Goal: Check status: Check status

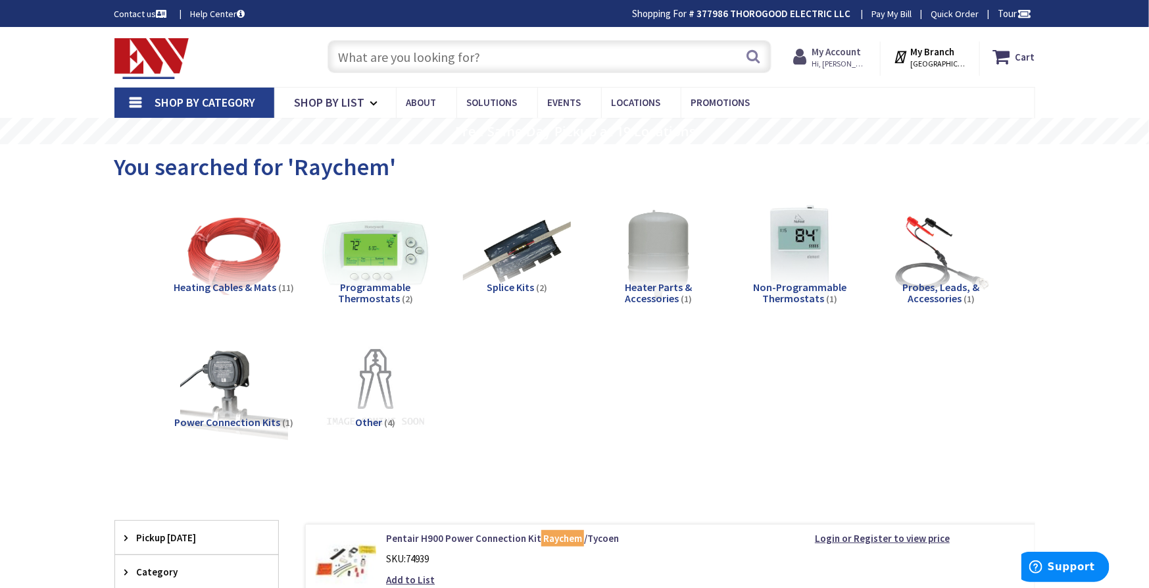
click at [839, 55] on strong "My Account" at bounding box center [836, 51] width 49 height 13
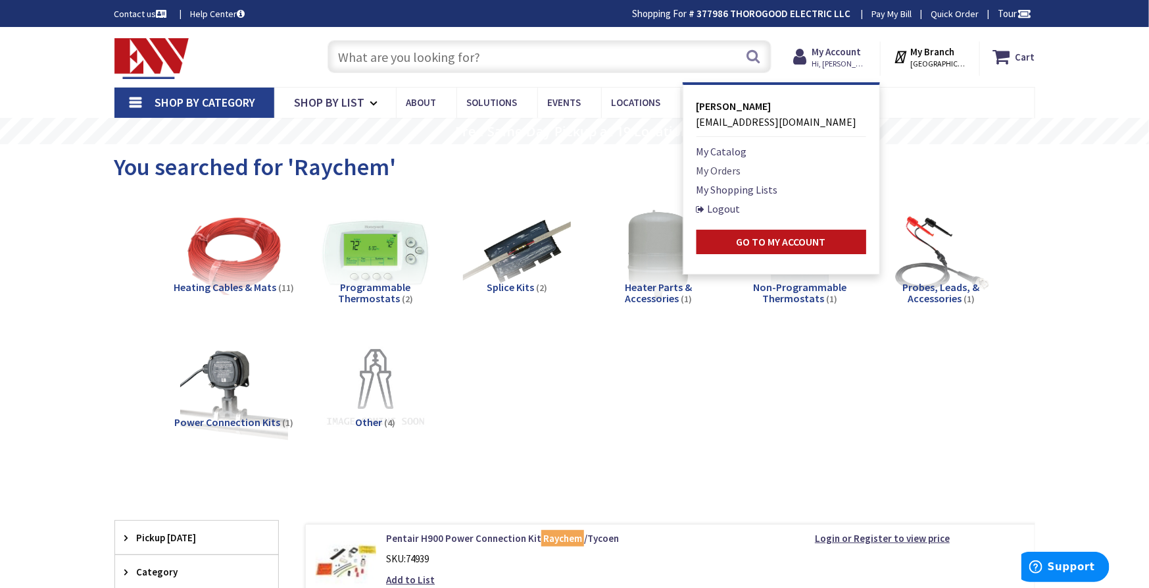
click at [733, 174] on link "My Orders" at bounding box center [719, 171] width 45 height 16
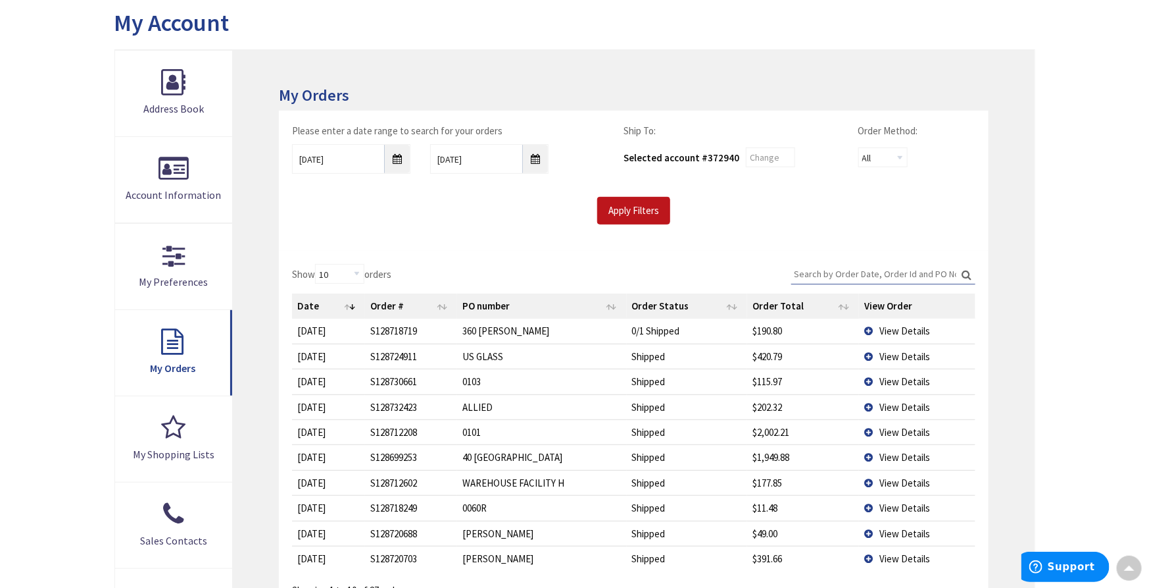
click at [894, 429] on span "View Details" at bounding box center [905, 432] width 51 height 13
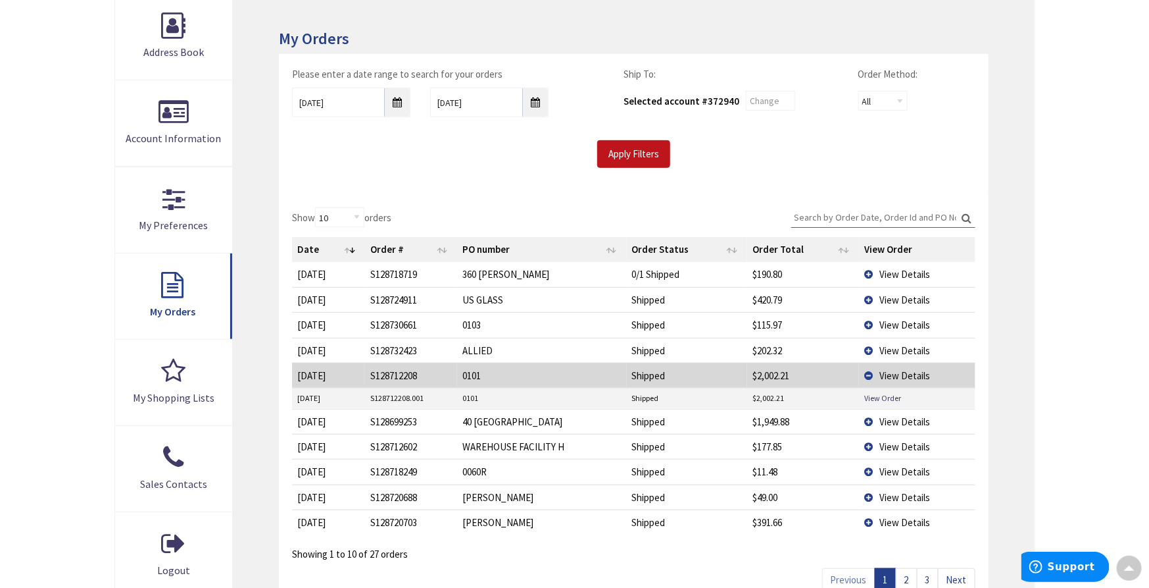
scroll to position [292, 0]
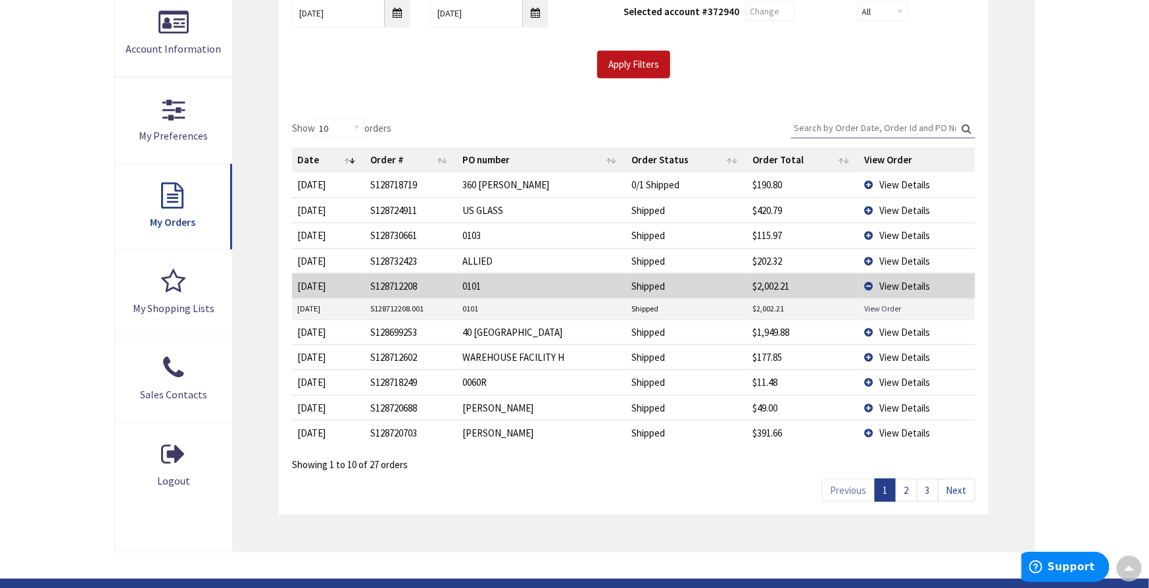
click at [914, 492] on link "2" at bounding box center [907, 489] width 22 height 23
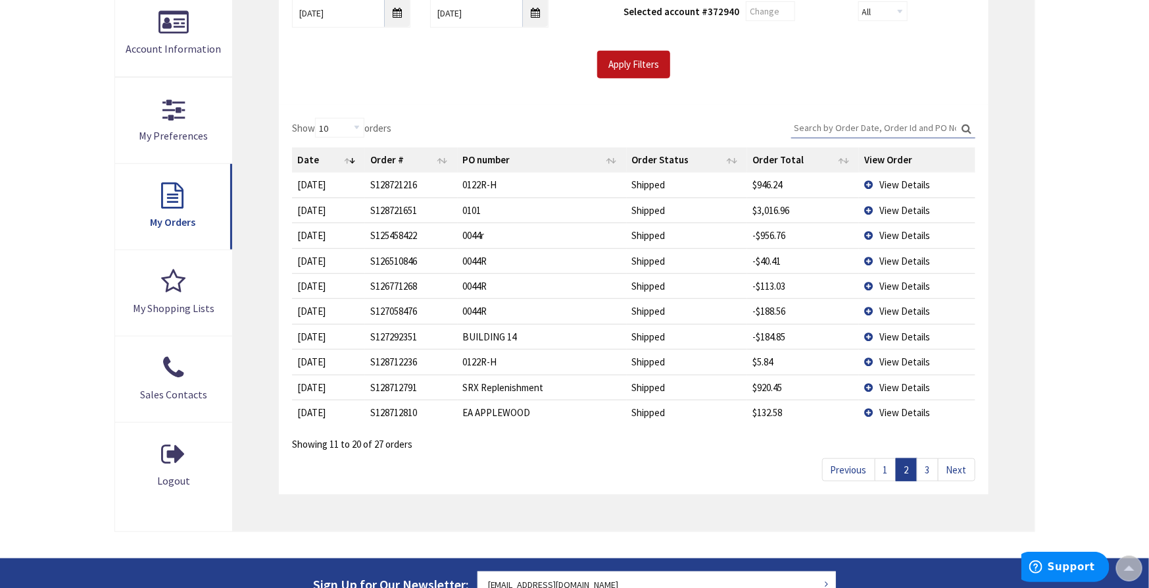
click at [903, 209] on span "View Details" at bounding box center [905, 210] width 51 height 13
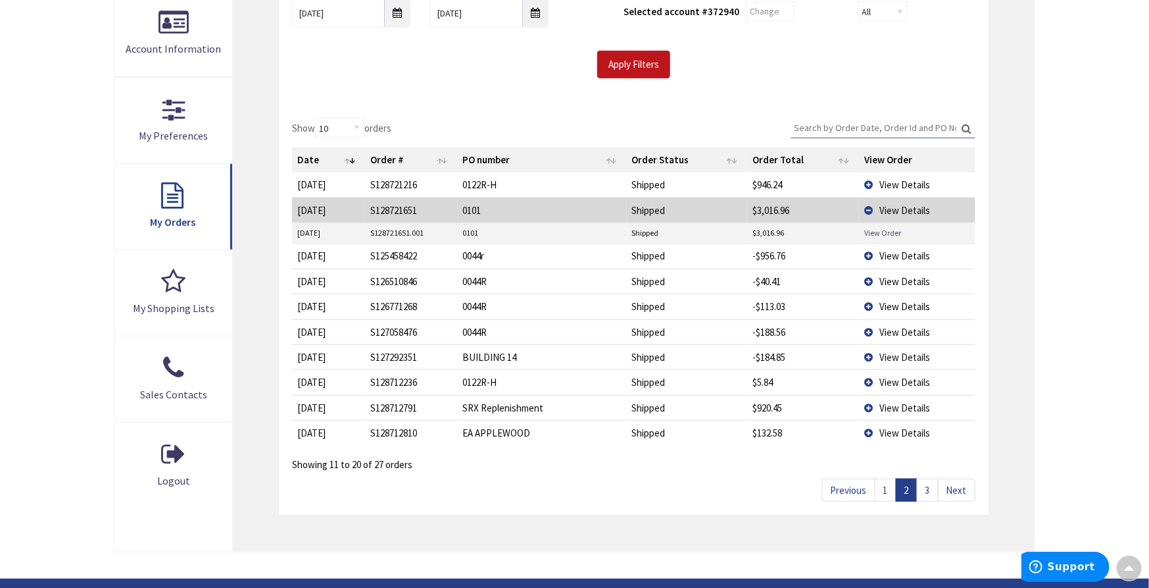
click at [887, 233] on link "View Order" at bounding box center [883, 232] width 37 height 11
click at [928, 488] on link "3" at bounding box center [928, 489] width 22 height 23
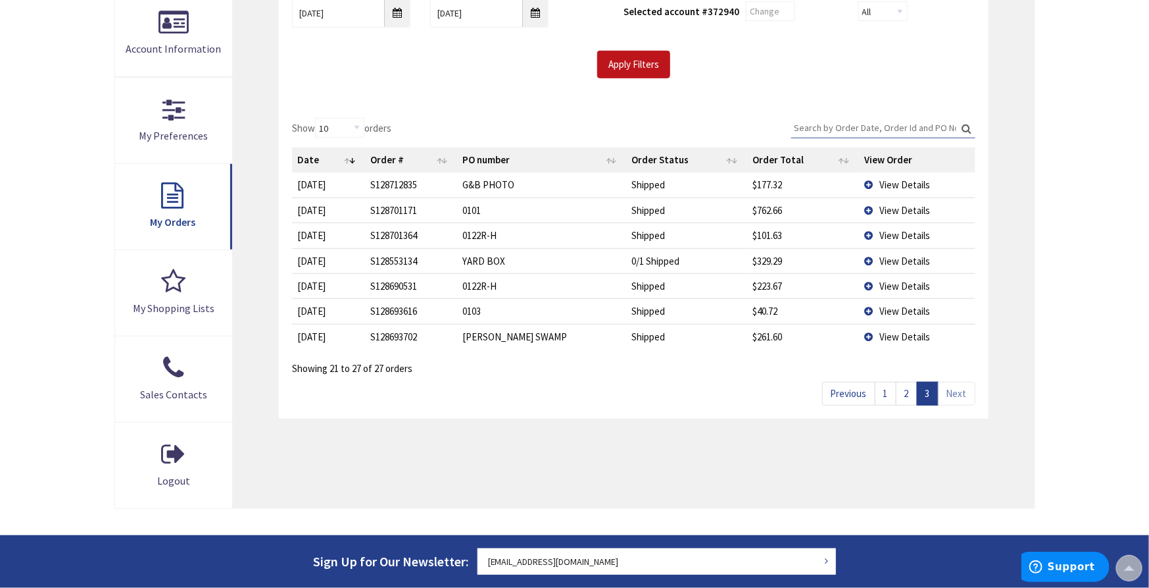
scroll to position [0, 0]
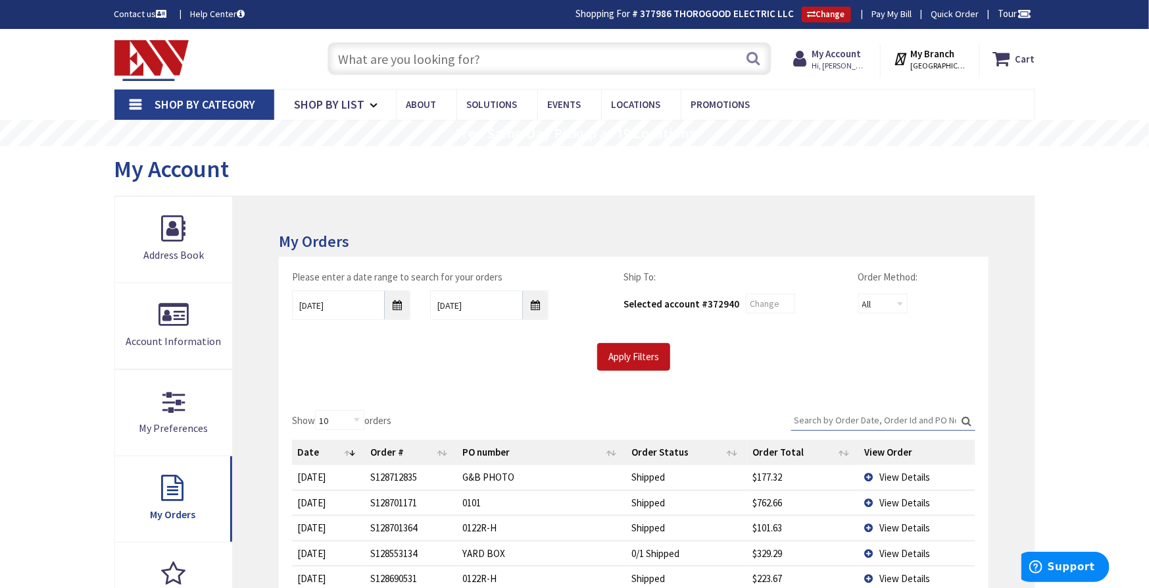
click at [461, 49] on input "text" at bounding box center [550, 58] width 444 height 33
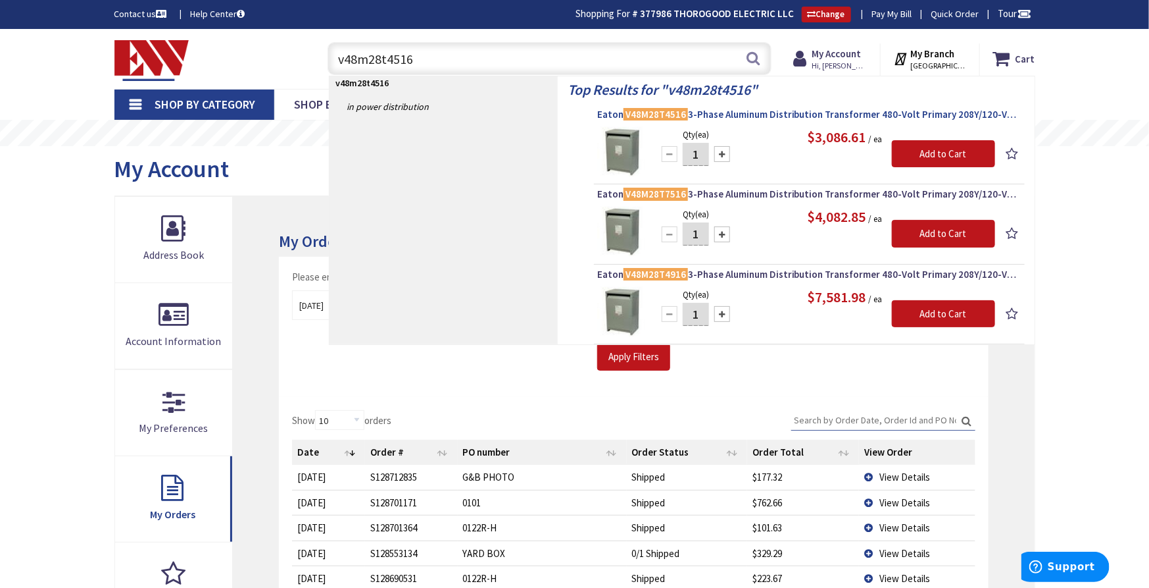
type input "v48m28t4516"
click at [757, 109] on span "Eaton V48M28T4516 3-Phase Aluminum Distribution Transformer 480-Volt Primary 20…" at bounding box center [809, 114] width 424 height 13
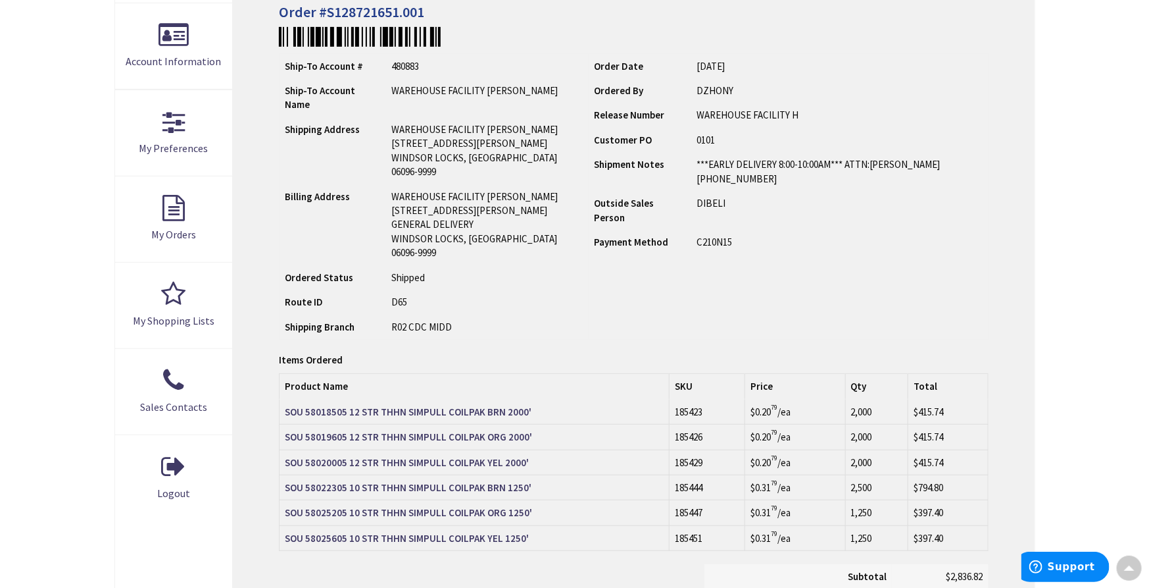
scroll to position [147, 0]
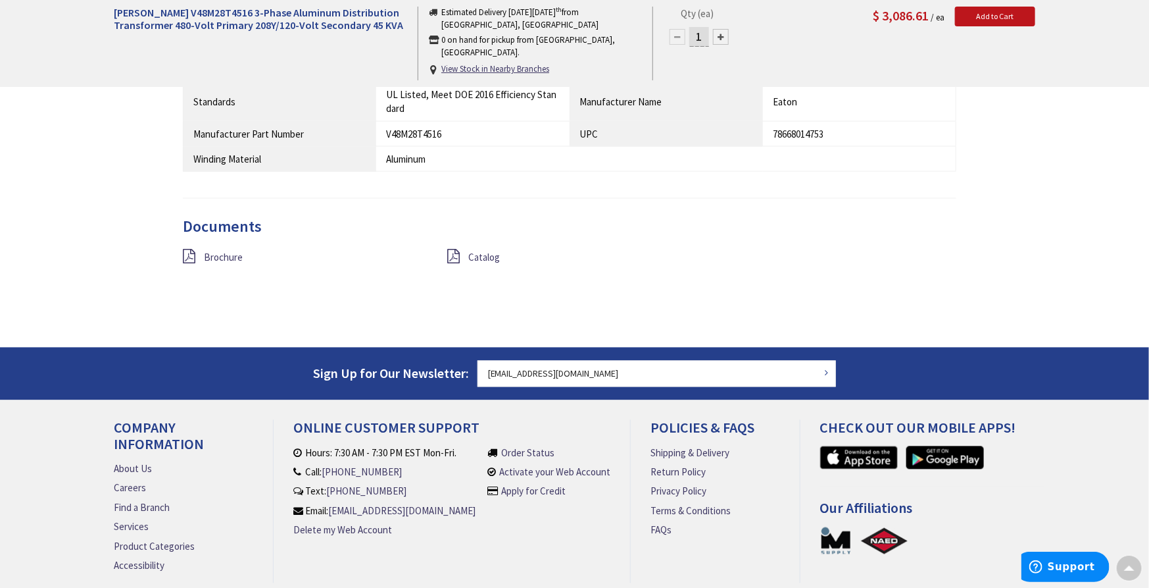
scroll to position [1093, 0]
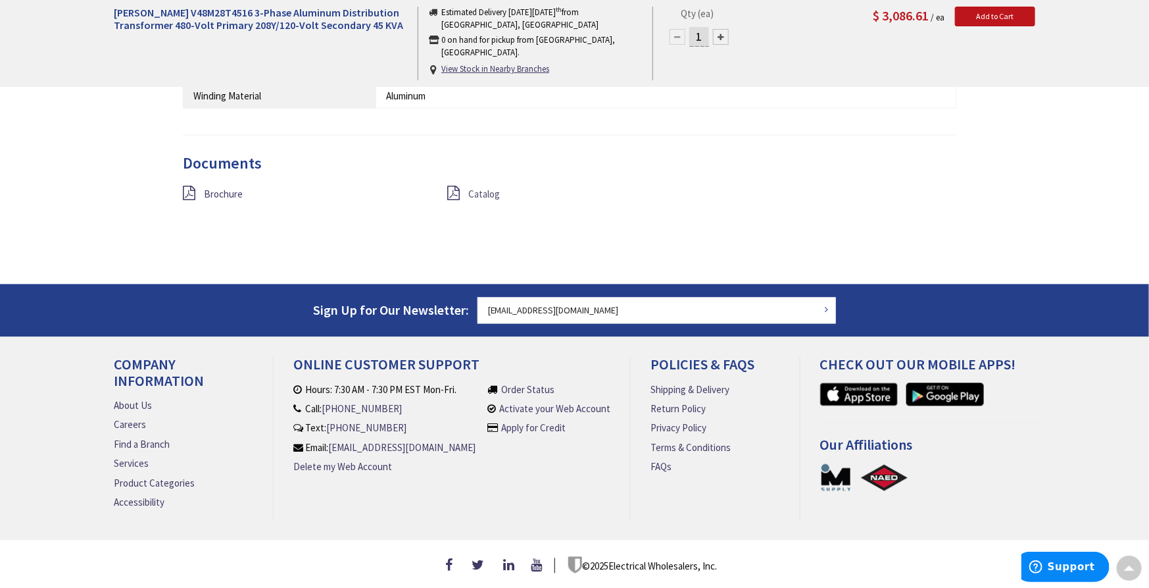
click at [489, 188] on span "Catalog" at bounding box center [484, 194] width 32 height 13
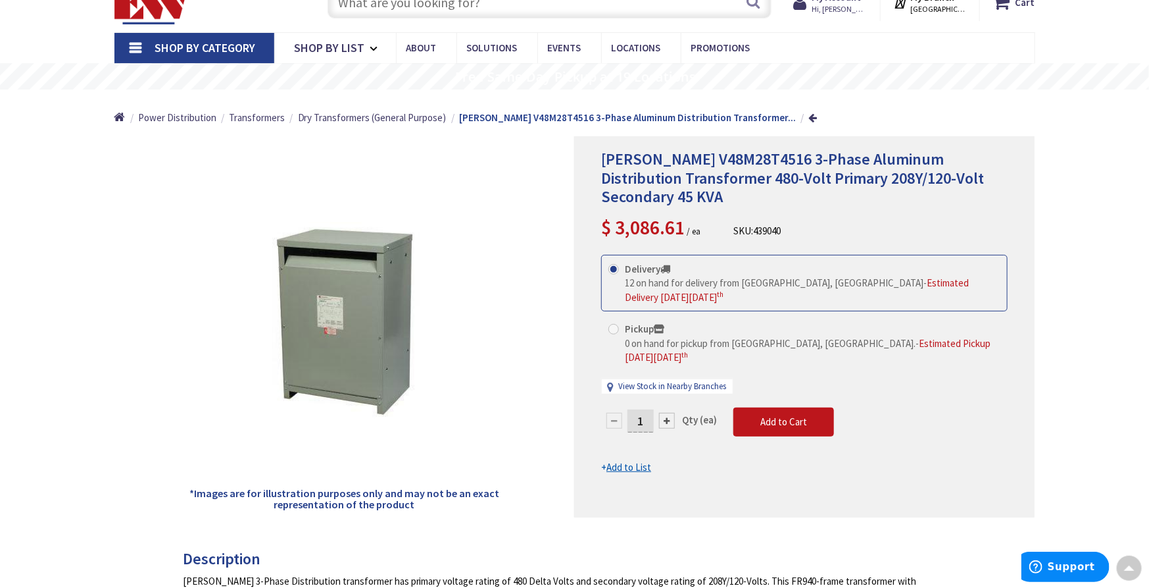
scroll to position [0, 0]
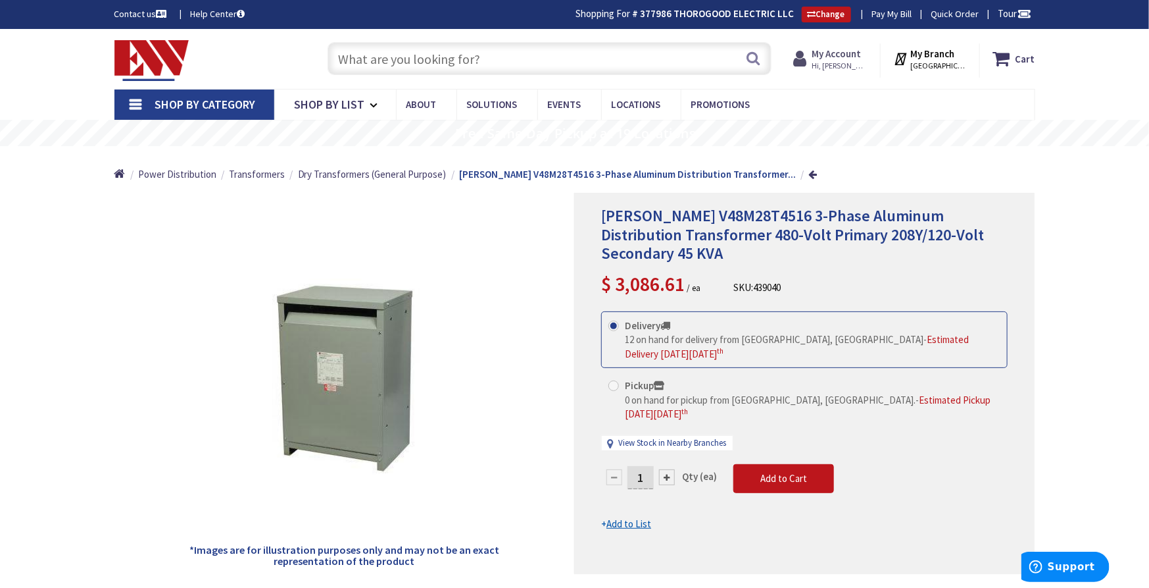
click at [859, 56] on strong "My Account" at bounding box center [836, 53] width 49 height 13
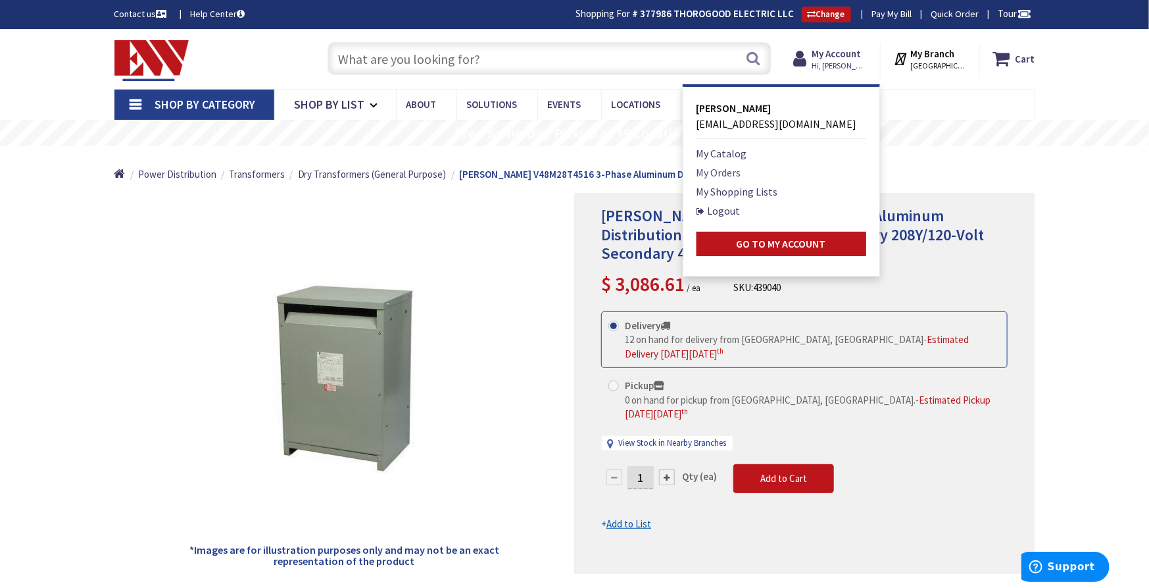
click at [724, 174] on link "My Orders" at bounding box center [719, 172] width 45 height 16
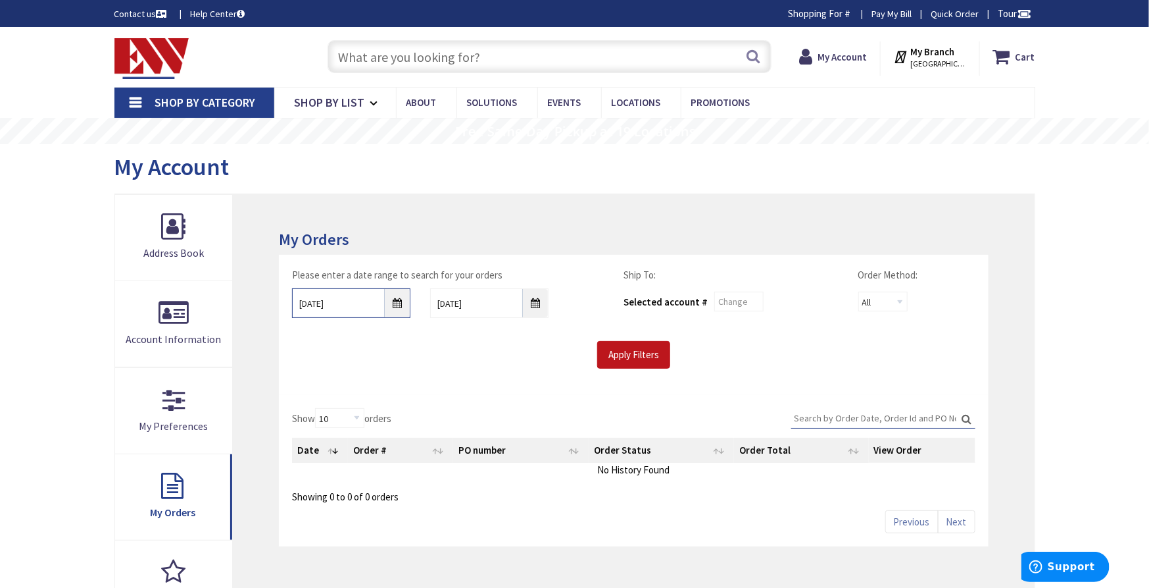
click at [393, 302] on input "[DATE]" at bounding box center [351, 303] width 118 height 30
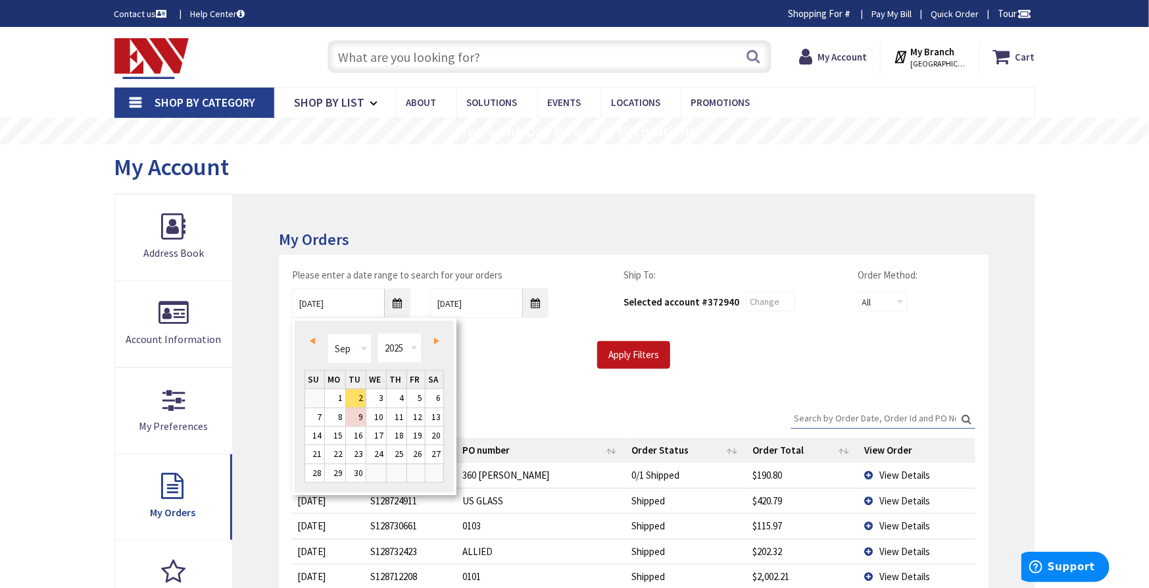
click at [310, 347] on link "Prev" at bounding box center [315, 341] width 18 height 18
type input "08/01/2025"
click at [421, 401] on link "1" at bounding box center [416, 398] width 18 height 18
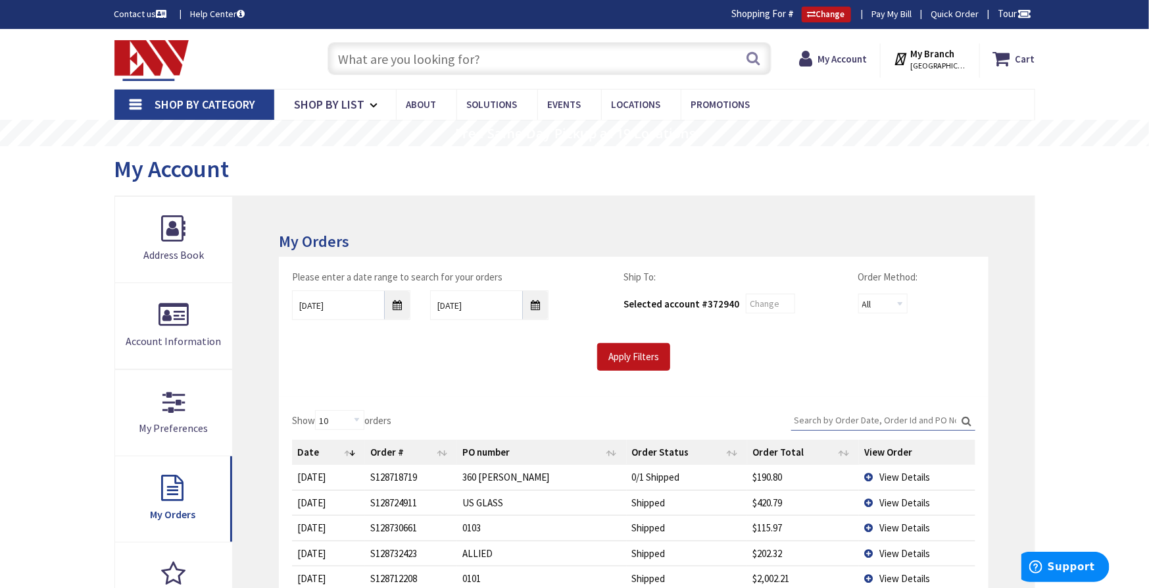
click at [822, 418] on input "Search:" at bounding box center [883, 420] width 184 height 20
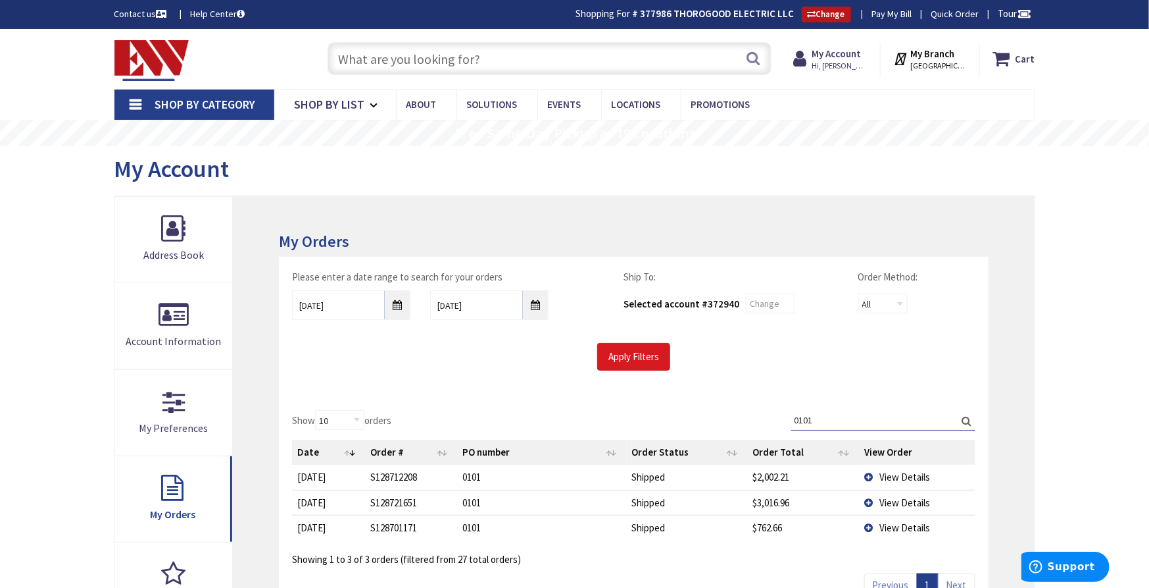
type input "0101"
click at [620, 348] on input "Apply Filters" at bounding box center [633, 357] width 73 height 28
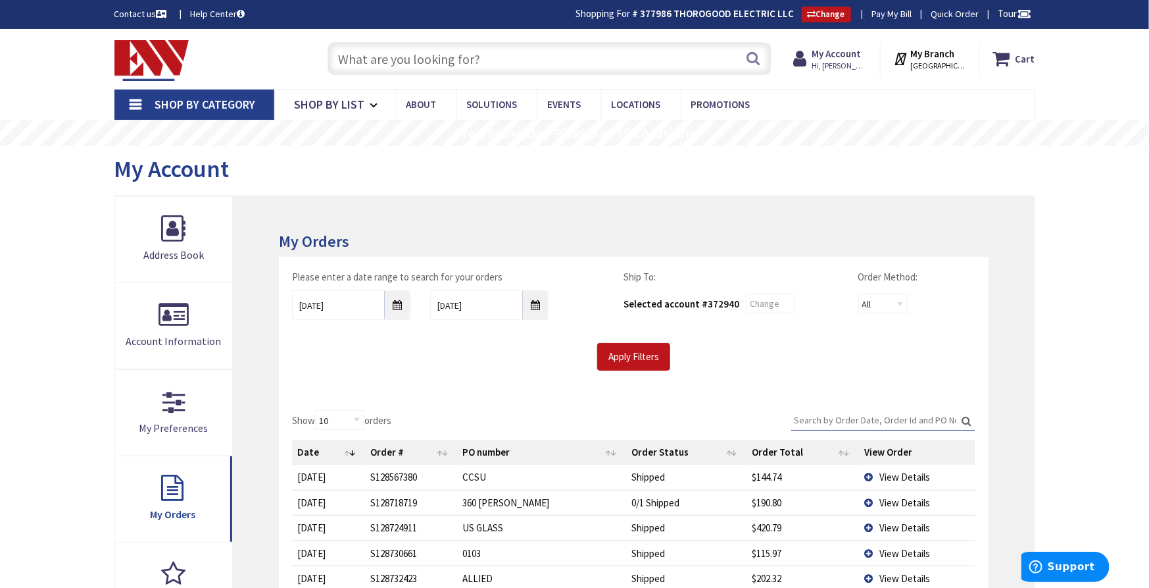
click at [828, 413] on input "Search:" at bounding box center [883, 420] width 184 height 20
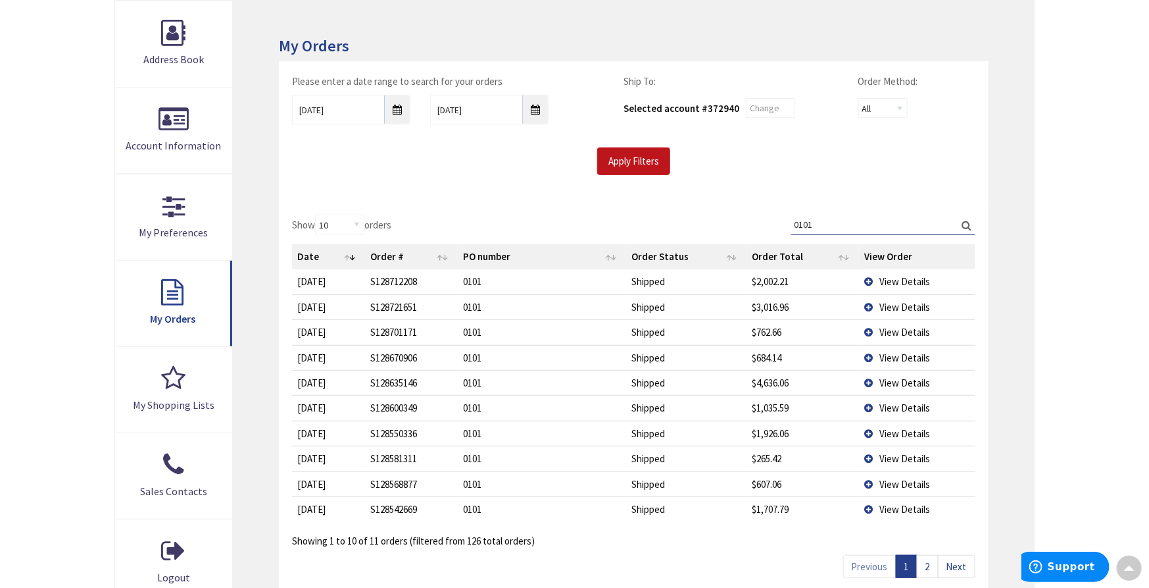
scroll to position [219, 0]
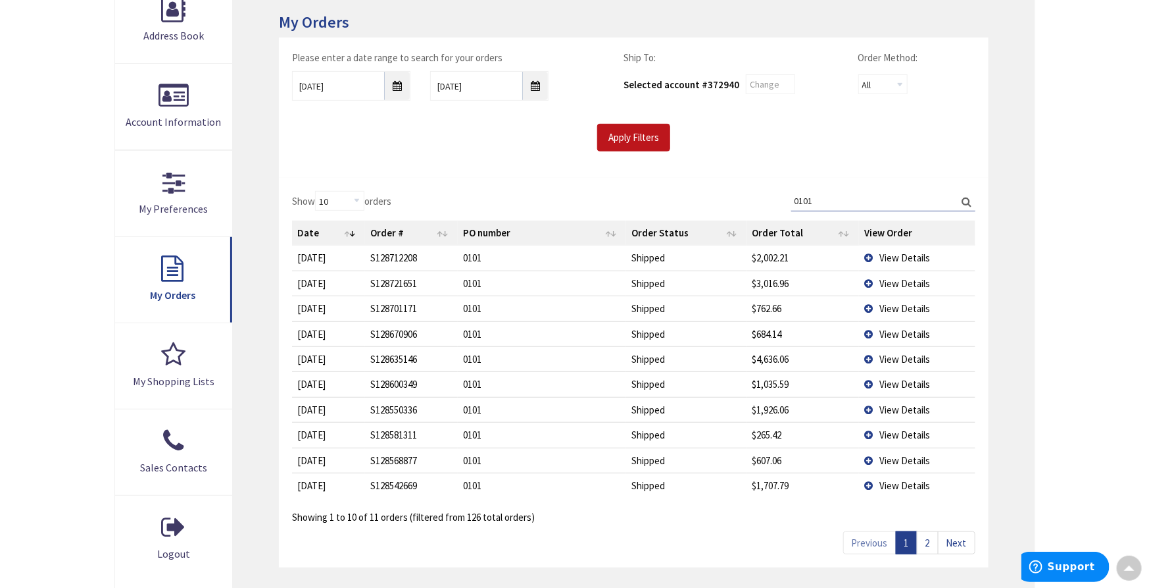
type input "0101"
click at [901, 280] on span "View Details" at bounding box center [905, 283] width 51 height 13
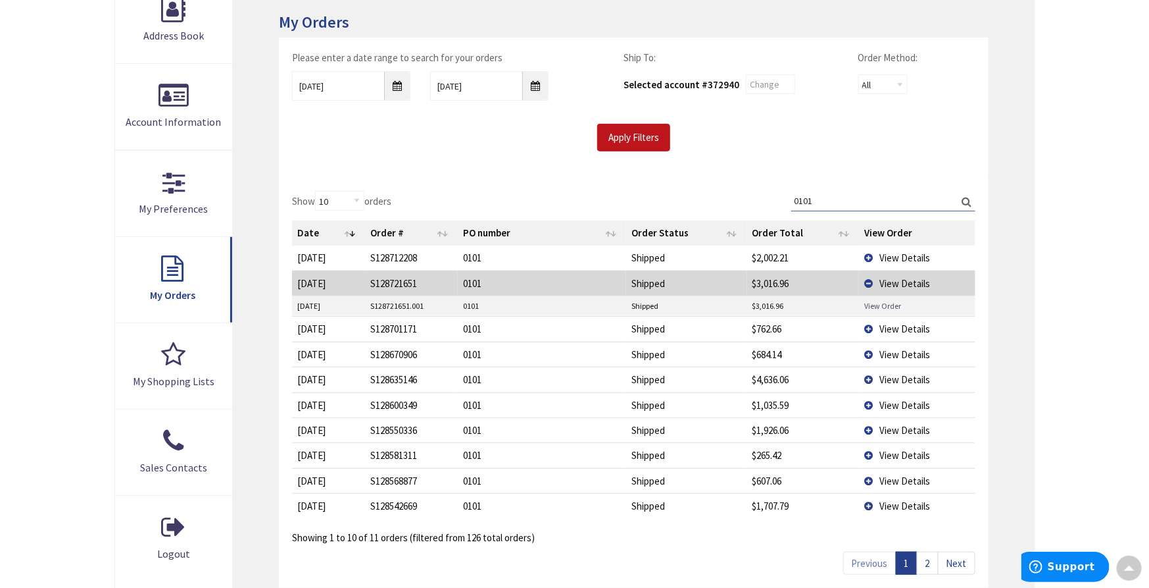
click at [891, 301] on link "View Order" at bounding box center [883, 305] width 37 height 11
click at [926, 561] on link "2" at bounding box center [928, 562] width 22 height 23
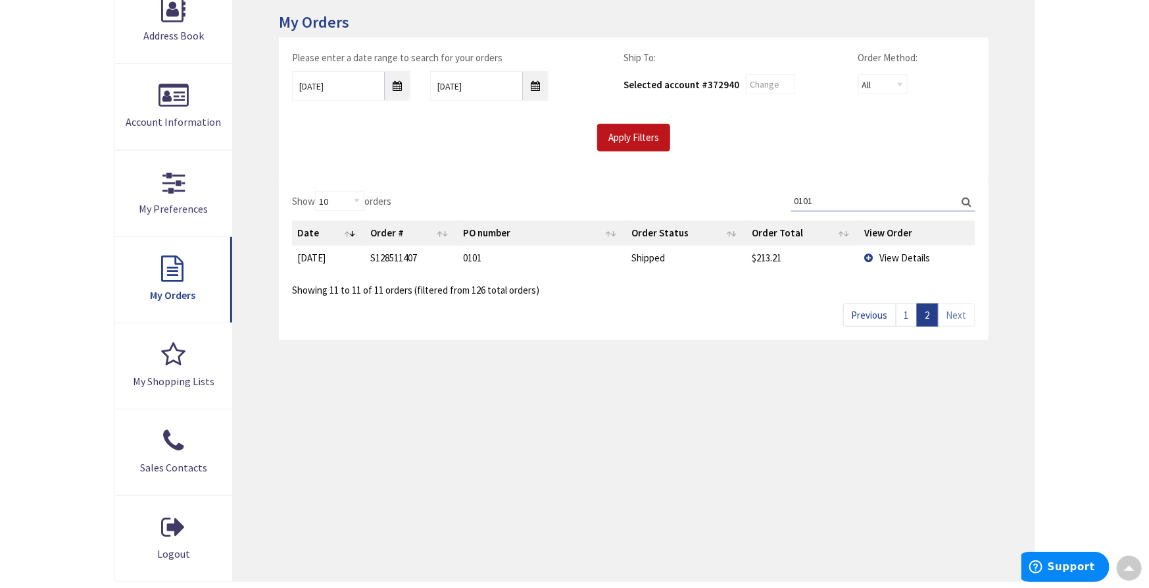
click at [907, 312] on link "1" at bounding box center [907, 314] width 22 height 23
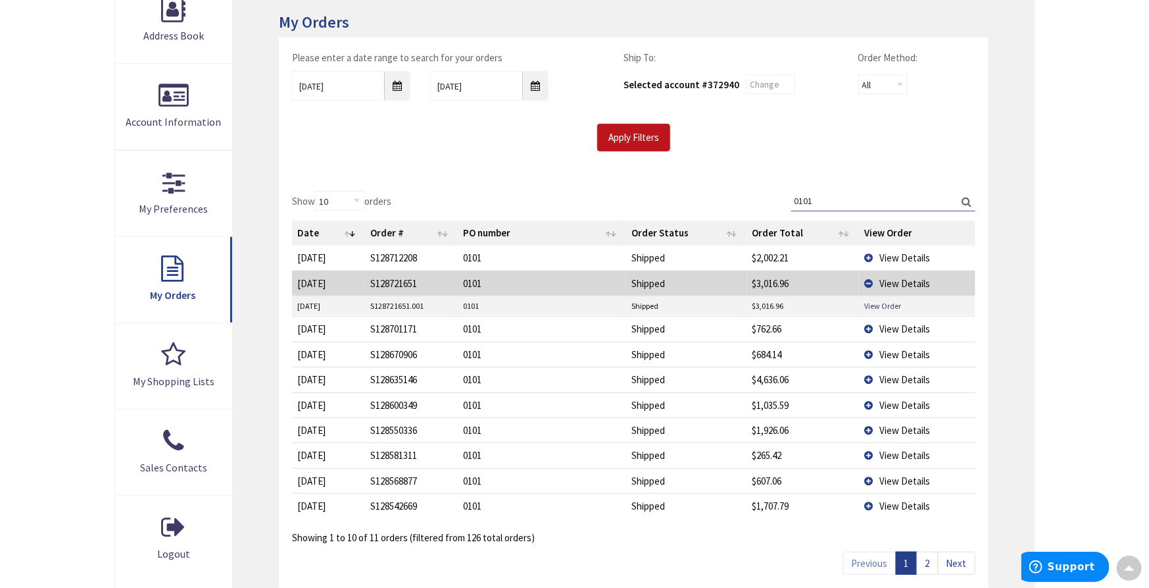
click at [916, 431] on span "View Details" at bounding box center [905, 430] width 51 height 13
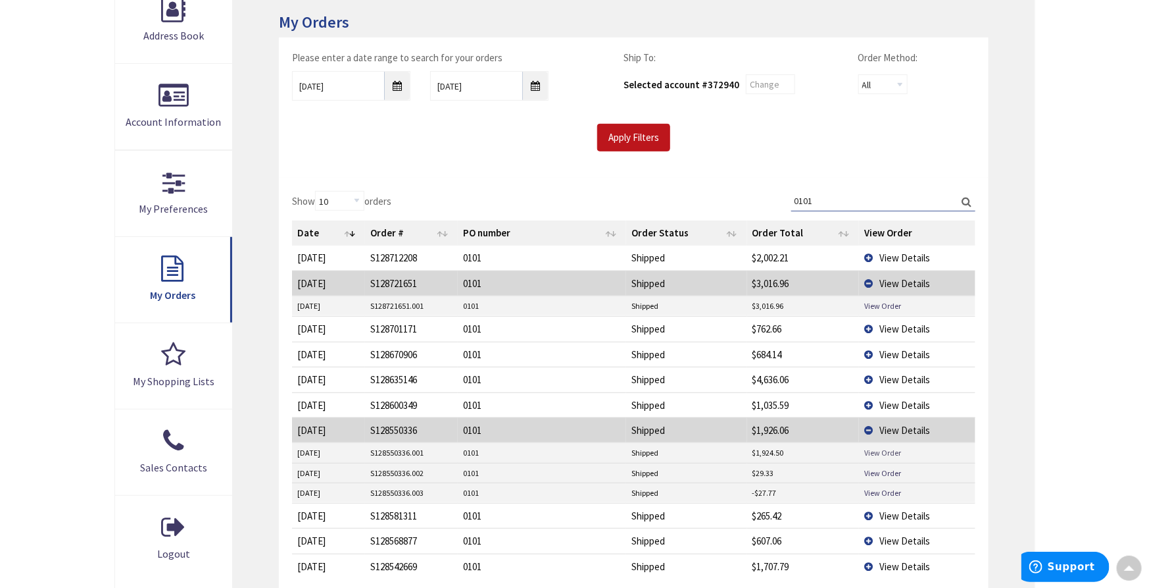
click at [887, 451] on link "View Order" at bounding box center [883, 452] width 37 height 11
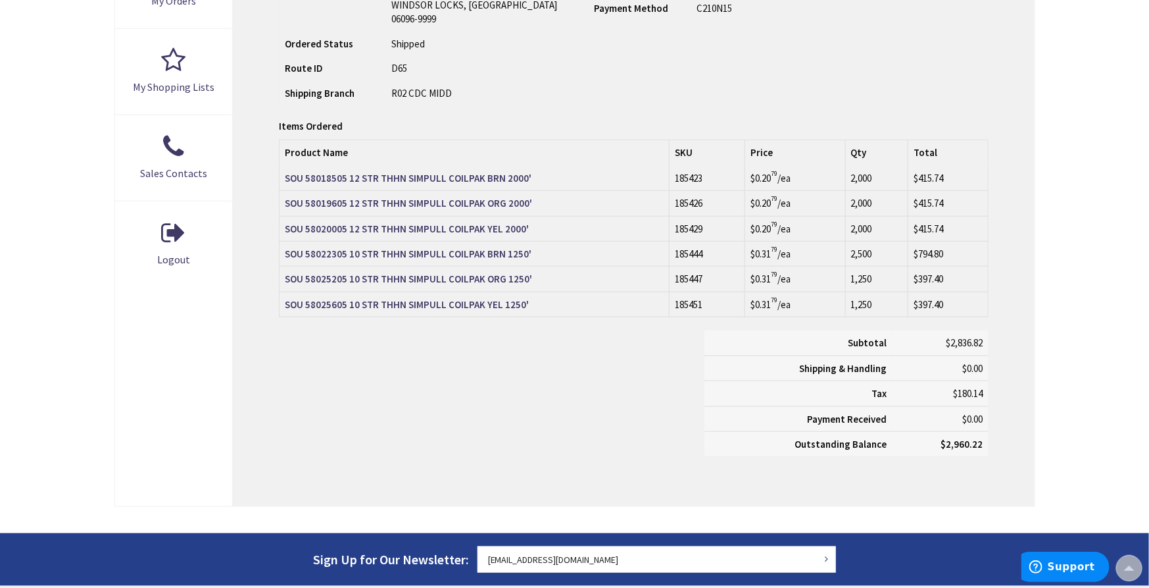
scroll to position [513, 0]
